Goal: Task Accomplishment & Management: Complete application form

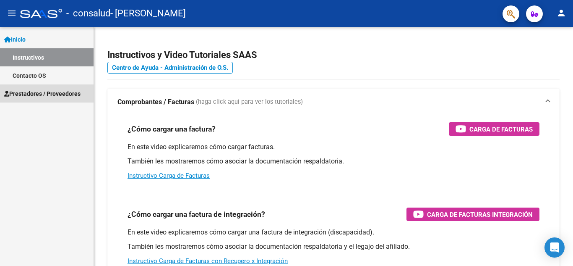
click at [42, 97] on span "Prestadores / Proveedores" at bounding box center [42, 93] width 76 height 9
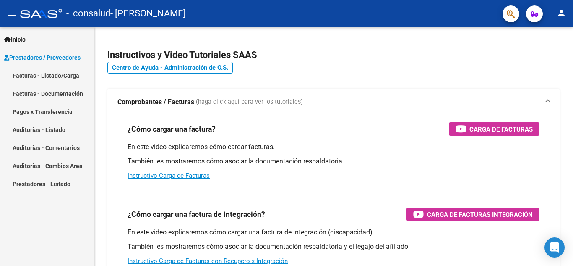
click at [32, 79] on link "Facturas - Listado/Carga" at bounding box center [47, 75] width 94 height 18
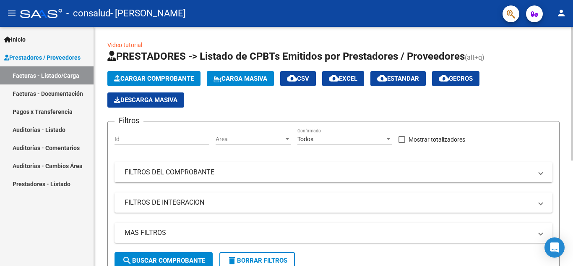
click at [157, 73] on button "Cargar Comprobante" at bounding box center [153, 78] width 93 height 15
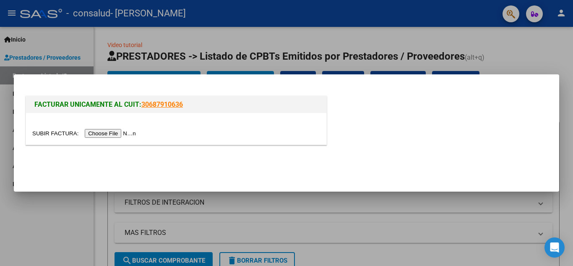
click at [503, 62] on div at bounding box center [286, 133] width 573 height 266
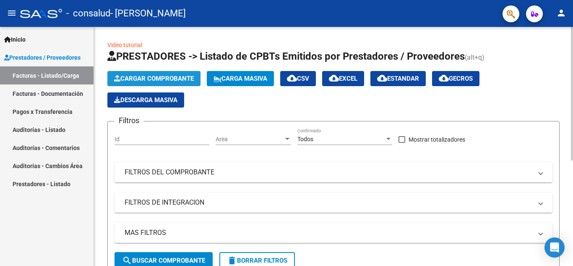
click at [170, 74] on button "Cargar Comprobante" at bounding box center [153, 78] width 93 height 15
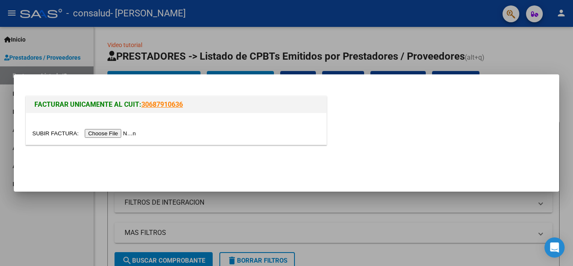
click at [118, 133] on input "file" at bounding box center [85, 133] width 106 height 9
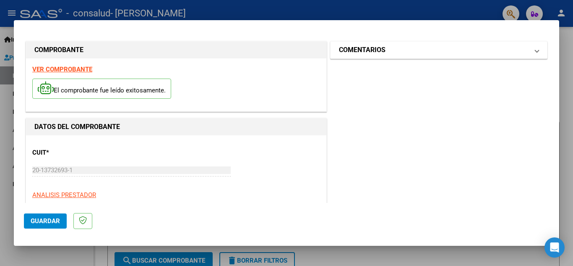
drag, startPoint x: 536, startPoint y: 49, endPoint x: 534, endPoint y: 55, distance: 5.6
click at [534, 55] on mat-expansion-panel-header "COMENTARIOS" at bounding box center [439, 50] width 216 height 17
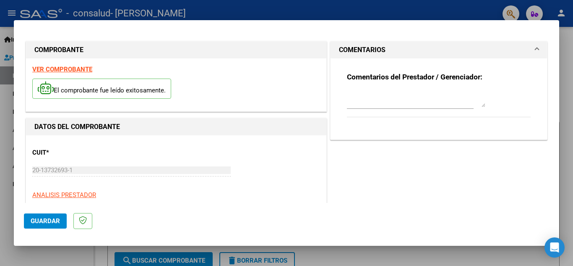
click at [534, 55] on mat-expansion-panel-header "COMENTARIOS" at bounding box center [439, 50] width 216 height 17
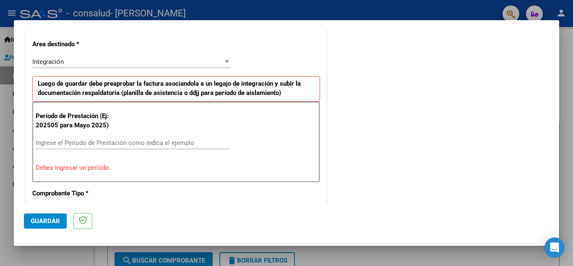
scroll to position [185, 0]
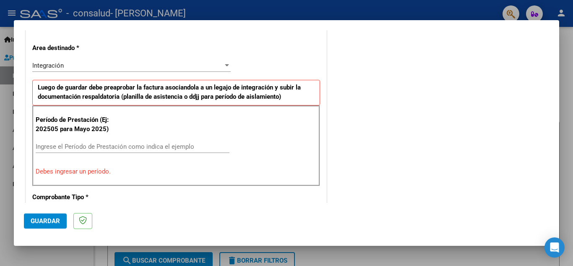
click at [203, 64] on div "Integración" at bounding box center [127, 66] width 191 height 8
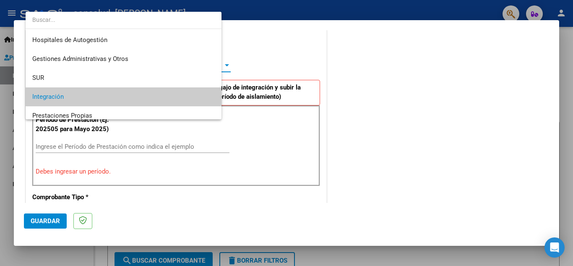
scroll to position [31, 0]
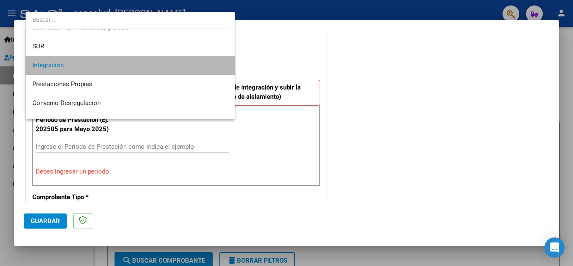
click at [203, 64] on span "Integración" at bounding box center [130, 65] width 196 height 19
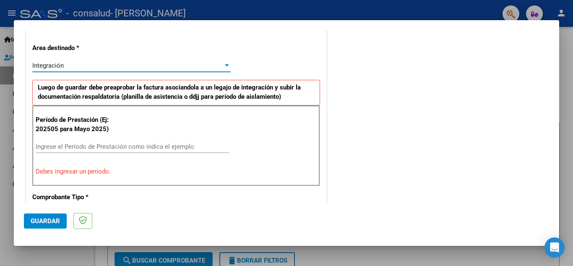
click at [122, 63] on div "Integración" at bounding box center [127, 66] width 191 height 8
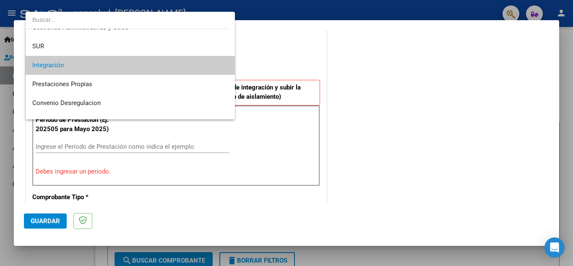
click at [377, 140] on div at bounding box center [286, 133] width 573 height 266
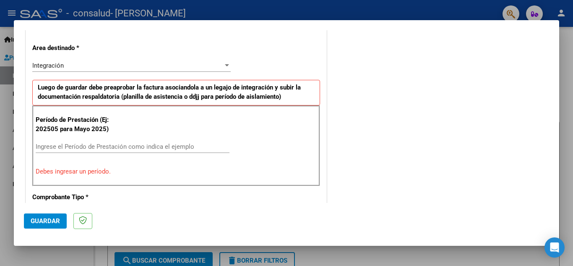
click at [181, 146] on input "Ingrese el Período de Prestación como indica el ejemplo" at bounding box center [133, 147] width 194 height 8
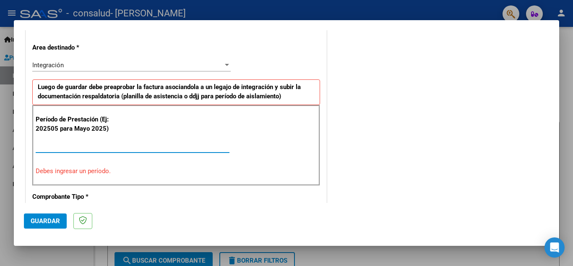
click at [108, 146] on input "Ingrese el Período de Prestación como indica el ejemplo" at bounding box center [133, 146] width 194 height 8
click at [104, 144] on input "Ingrese el Período de Prestación como indica el ejemplo" at bounding box center [133, 146] width 194 height 8
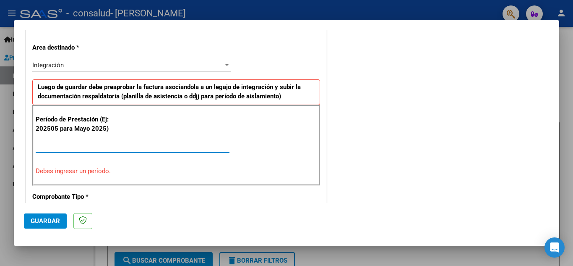
click at [104, 144] on input "Ingrese el Período de Prestación como indica el ejemplo" at bounding box center [133, 146] width 194 height 8
drag, startPoint x: 104, startPoint y: 144, endPoint x: 34, endPoint y: 149, distance: 70.2
click at [34, 149] on div "Período de Prestación (Ej: 202505 para [DATE]) Ingrese el Período de Prestación…" at bounding box center [176, 145] width 288 height 81
click at [47, 148] on input "Ingrese el Período de Prestación como indica el ejemplo" at bounding box center [133, 146] width 194 height 8
click at [194, 148] on input "Ingrese el Período de Prestación como indica el ejemplo" at bounding box center [133, 146] width 194 height 8
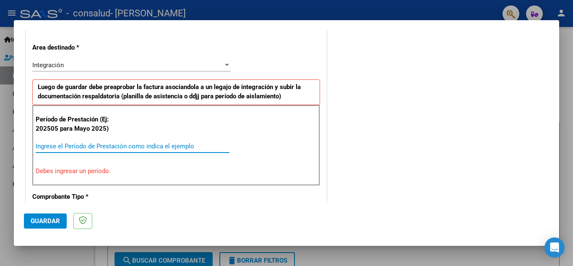
scroll to position [185, 0]
click at [74, 146] on input "Ingrese el Período de Prestación como indica el ejemplo" at bounding box center [133, 146] width 194 height 8
drag, startPoint x: 74, startPoint y: 146, endPoint x: 78, endPoint y: 140, distance: 7.6
click at [78, 140] on div "Ingrese el Período de Prestación como indica el ejemplo" at bounding box center [133, 145] width 194 height 13
click at [153, 144] on input "Ingrese el Período de Prestación como indica el ejemplo" at bounding box center [133, 146] width 194 height 8
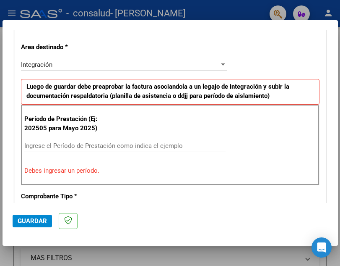
click at [249, 130] on div "Período de Prestación (Ej: 202505 para [DATE]) Ingrese el Período de Prestación…" at bounding box center [170, 144] width 299 height 81
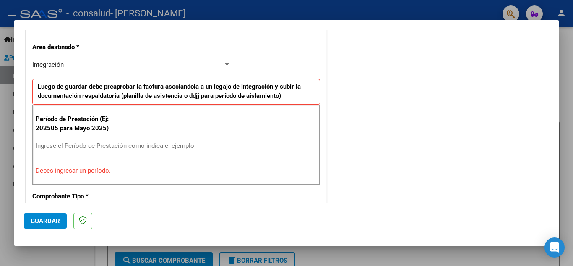
click at [170, 146] on input "Ingrese el Período de Prestación como indica el ejemplo" at bounding box center [133, 146] width 194 height 8
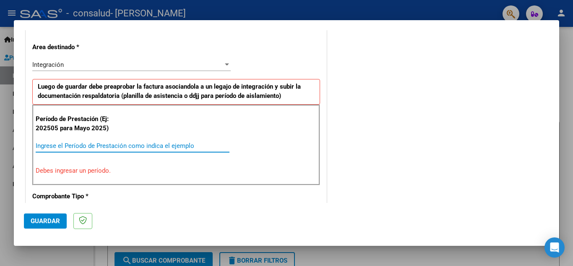
click at [140, 146] on input "Ingrese el Período de Prestación como indica el ejemplo" at bounding box center [133, 146] width 194 height 8
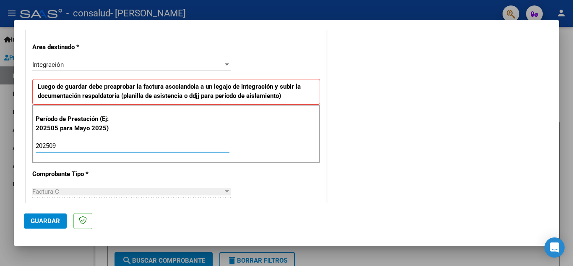
type input "202509"
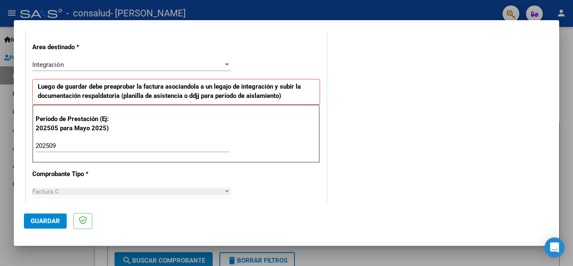
click at [120, 189] on div "Factura C" at bounding box center [127, 191] width 191 height 8
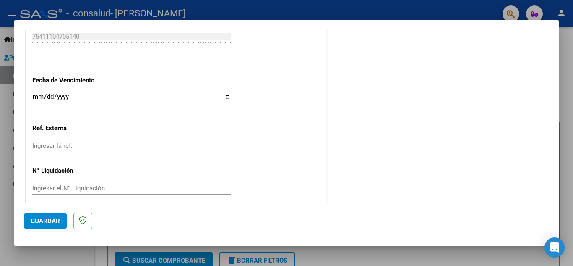
scroll to position [566, 0]
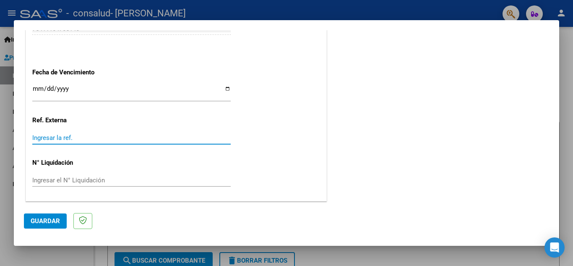
click at [166, 137] on input "Ingresar la ref." at bounding box center [131, 138] width 198 height 8
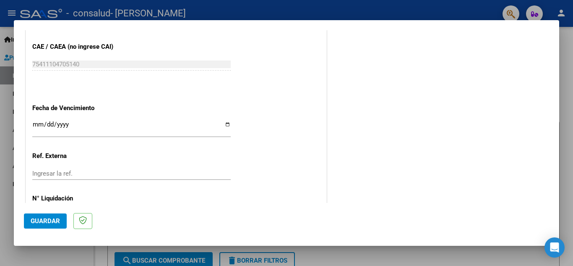
scroll to position [528, 0]
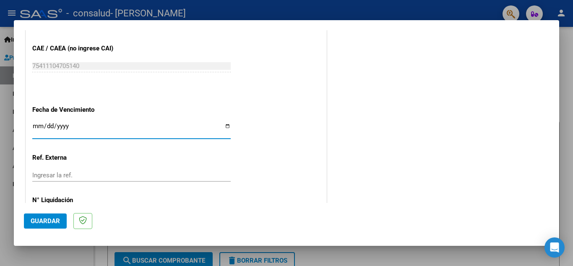
click at [36, 126] on input "Ingresar la fecha" at bounding box center [131, 128] width 198 height 13
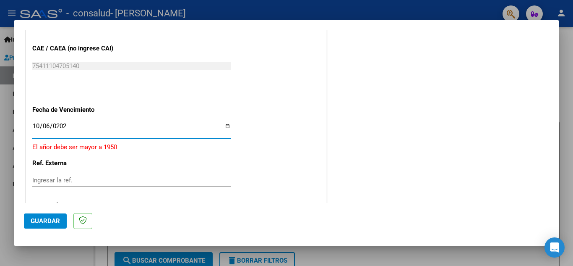
type input "[DATE]"
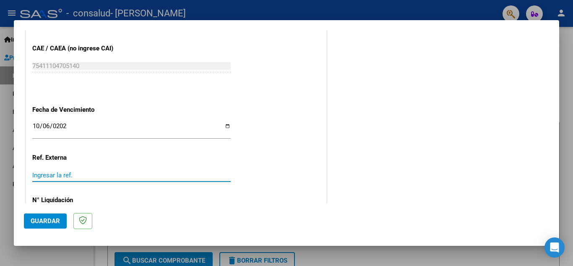
click at [51, 176] on input "Ingresar la ref." at bounding box center [131, 175] width 198 height 8
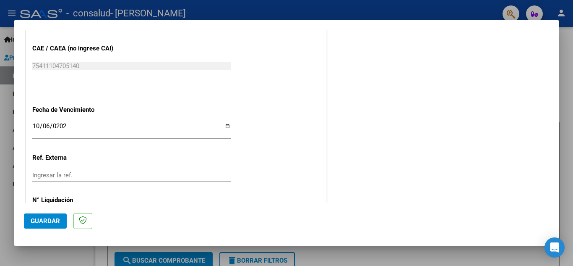
scroll to position [566, 0]
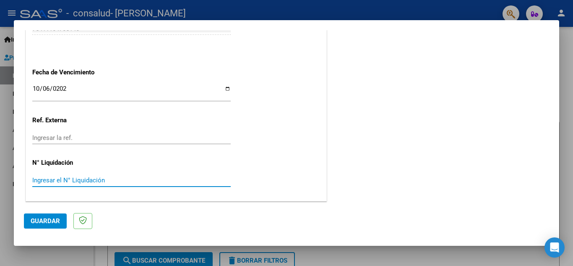
click at [224, 179] on input "Ingresar el N° Liquidación" at bounding box center [131, 180] width 198 height 8
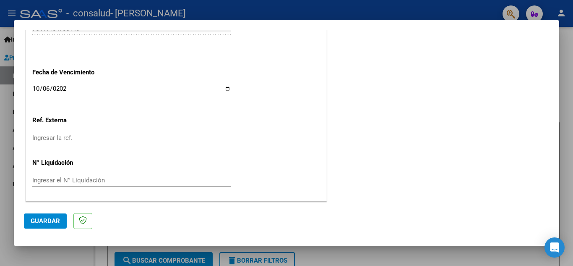
click at [51, 214] on button "Guardar" at bounding box center [45, 220] width 43 height 15
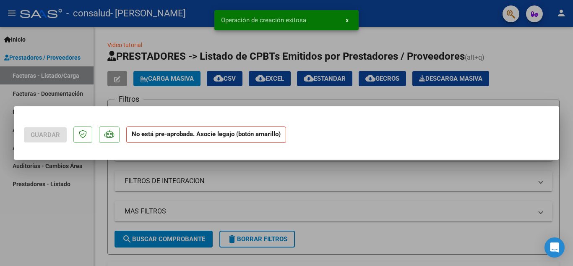
scroll to position [0, 0]
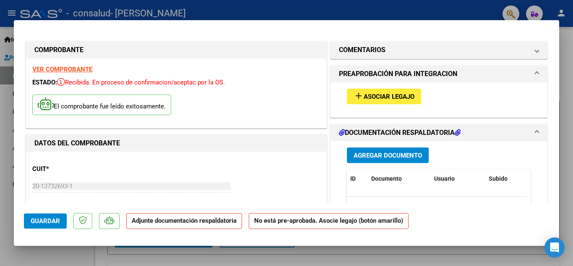
click at [410, 151] on span "Agregar Documento" at bounding box center [388, 155] width 68 height 8
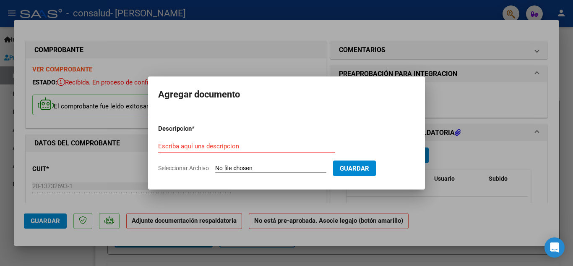
click at [274, 167] on input "Seleccionar Archivo" at bounding box center [270, 168] width 111 height 8
type input "C:\fakepath\[PERSON_NAME] C 1-215 DOCUMENTACION.pdf"
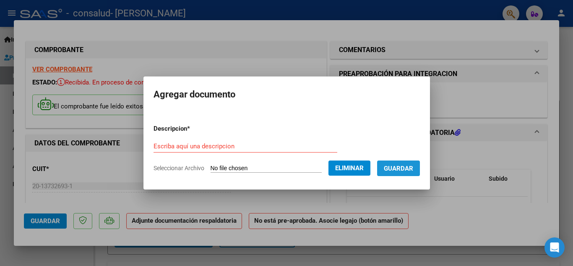
click at [409, 172] on button "Guardar" at bounding box center [398, 168] width 43 height 16
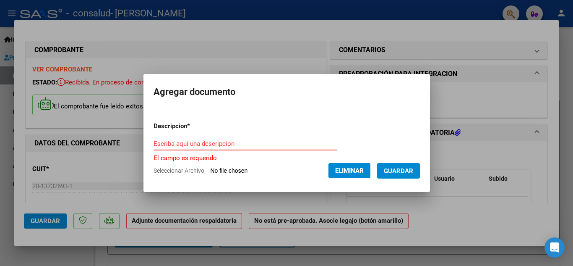
click at [267, 140] on input "Escriba aquí una descripcion" at bounding box center [246, 144] width 184 height 8
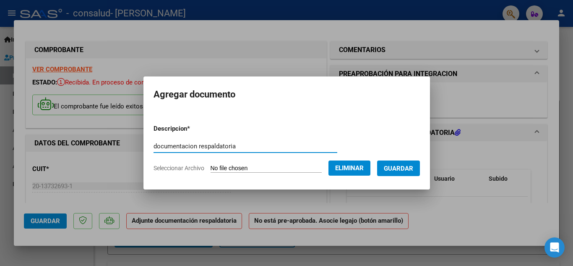
click at [174, 145] on input "documentacion respaldatoria" at bounding box center [246, 146] width 184 height 8
click at [178, 146] on input "documentacion respaldatoria" at bounding box center [246, 146] width 184 height 8
click at [243, 141] on div "documentacion respaldatoria Escriba aquí una descripcion" at bounding box center [246, 146] width 184 height 13
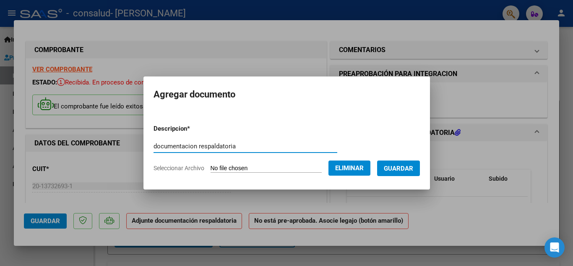
click at [221, 148] on input "documentacion respaldatoria" at bounding box center [246, 146] width 184 height 8
click at [174, 148] on input "documentacion respaldatoria" at bounding box center [246, 146] width 184 height 8
type input "documentación respaldatoria"
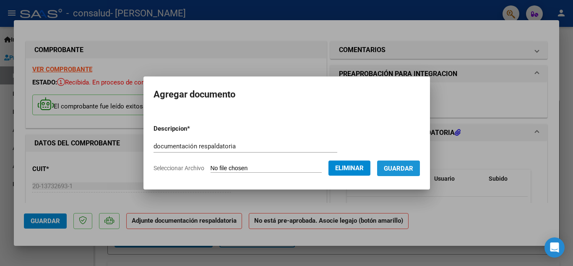
click at [394, 161] on button "Guardar" at bounding box center [398, 168] width 43 height 16
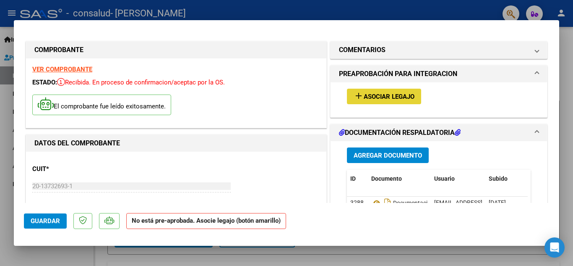
click at [398, 96] on span "Asociar Legajo" at bounding box center [389, 97] width 51 height 8
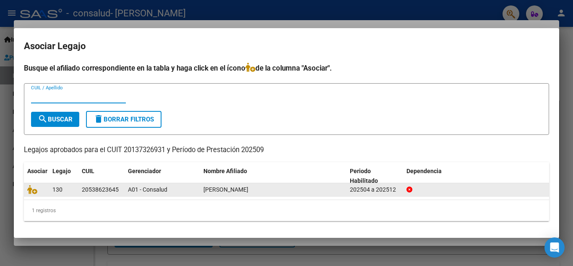
click at [62, 188] on span "130" at bounding box center [57, 189] width 10 height 7
click at [127, 193] on datatable-body-cell "A01 - Consalud" at bounding box center [162, 189] width 75 height 13
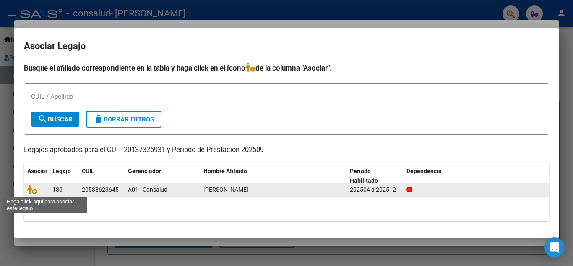
drag, startPoint x: 127, startPoint y: 193, endPoint x: 37, endPoint y: 186, distance: 90.0
click at [37, 186] on div "130 20538623645 A01 - [PERSON_NAME] 202504 a 202512" at bounding box center [286, 189] width 525 height 13
click at [37, 186] on span at bounding box center [33, 189] width 13 height 7
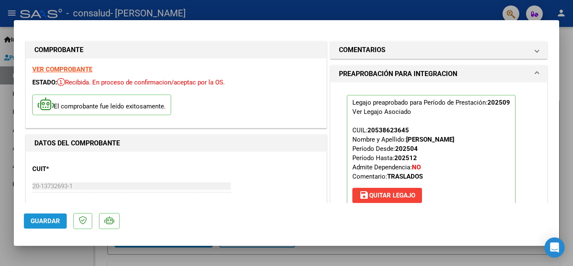
click at [46, 217] on button "Guardar" at bounding box center [45, 220] width 43 height 15
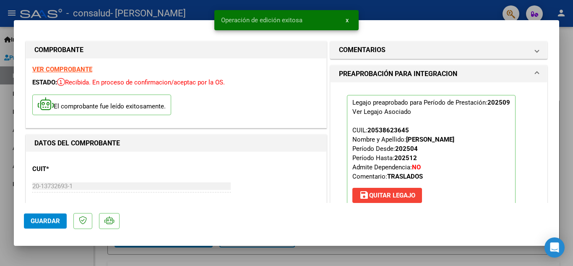
click at [484, 1] on div at bounding box center [286, 133] width 573 height 266
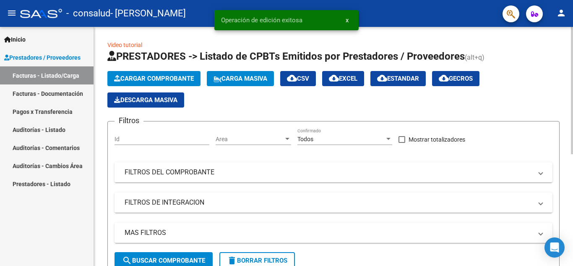
click at [566, 79] on div "Video tutorial PRESTADORES -> Listado de CPBTs Emitidos por Prestadores / Prove…" at bounding box center [334, 248] width 481 height 442
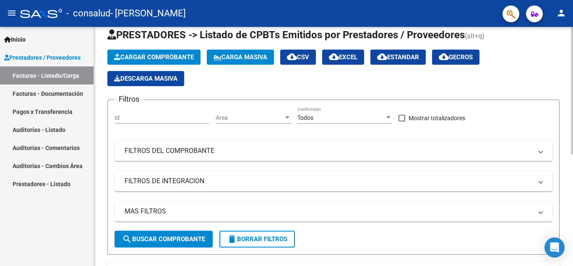
drag, startPoint x: 570, startPoint y: 79, endPoint x: 563, endPoint y: 119, distance: 40.9
click at [563, 119] on div "Video tutorial PRESTADORES -> Listado de CPBTs Emitidos por Prestadores / Prove…" at bounding box center [333, 226] width 479 height 442
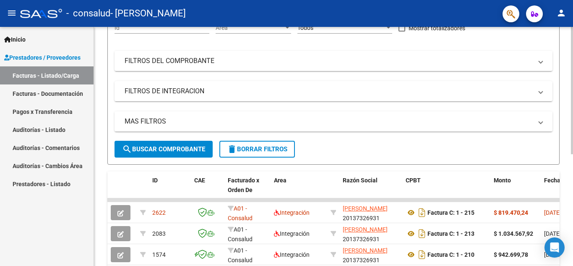
click at [556, 132] on div "Video tutorial PRESTADORES -> Listado de CPBTs Emitidos por Prestadores / Prove…" at bounding box center [334, 137] width 481 height 442
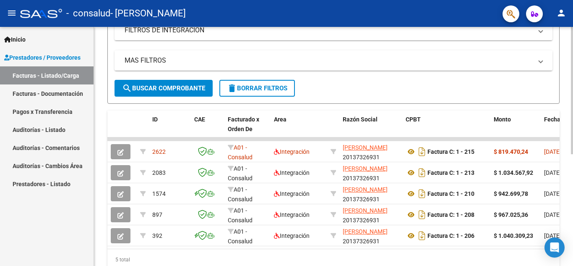
scroll to position [180, 0]
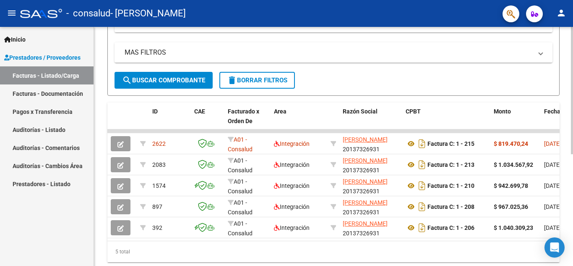
click at [564, 147] on div "Video tutorial PRESTADORES -> Listado de CPBTs Emitidos por Prestadores / Prove…" at bounding box center [334, 68] width 481 height 442
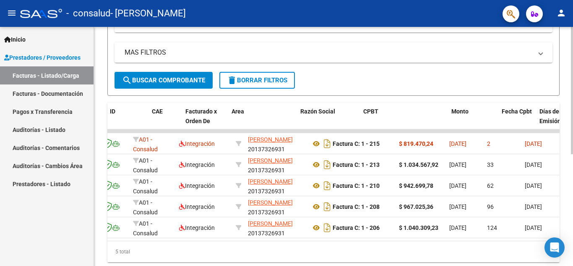
scroll to position [0, 0]
